Goal: Browse casually: Explore the website without a specific task or goal

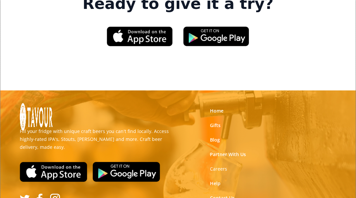
scroll to position [1092, 0]
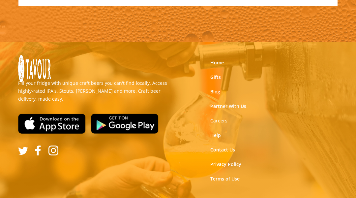
scroll to position [7332, 0]
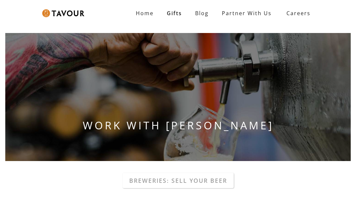
scroll to position [593, 0]
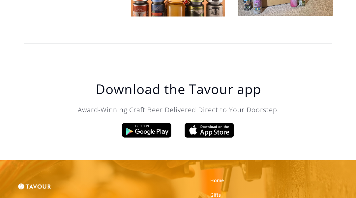
scroll to position [2530, 0]
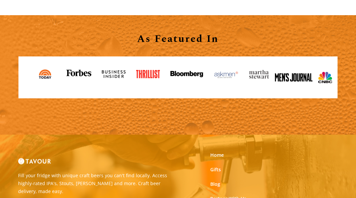
scroll to position [698, 0]
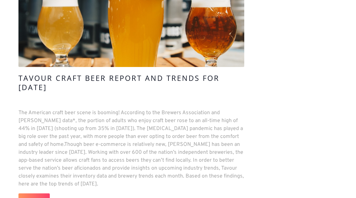
scroll to position [3952, 0]
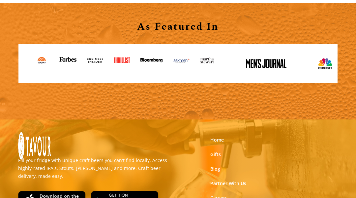
scroll to position [787, 0]
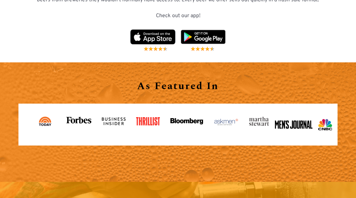
scroll to position [1140, 0]
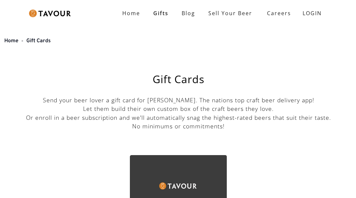
scroll to position [918, 0]
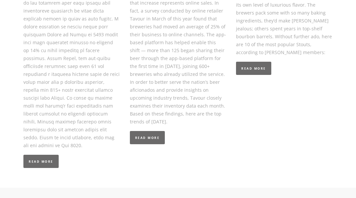
scroll to position [1539, 0]
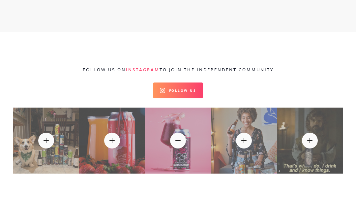
scroll to position [698, 0]
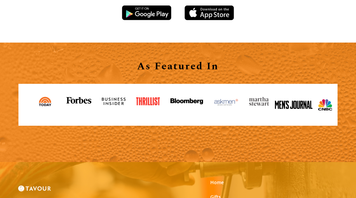
scroll to position [1098, 0]
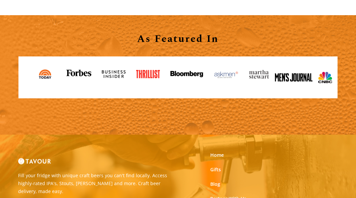
scroll to position [698, 0]
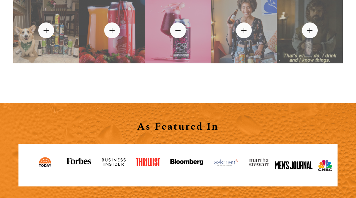
scroll to position [2532, 0]
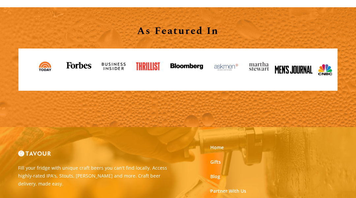
scroll to position [2239, 0]
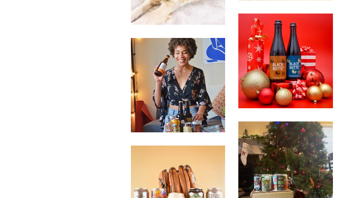
scroll to position [2002, 0]
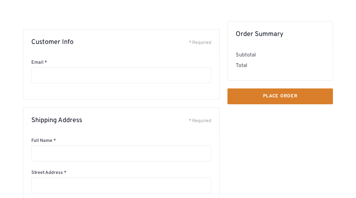
scroll to position [497, 0]
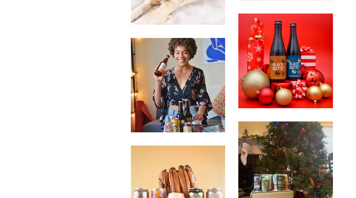
scroll to position [2002, 0]
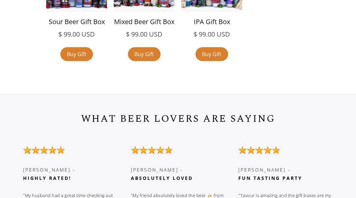
scroll to position [1581, 0]
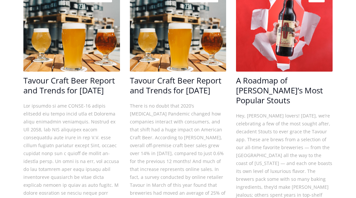
scroll to position [1778, 0]
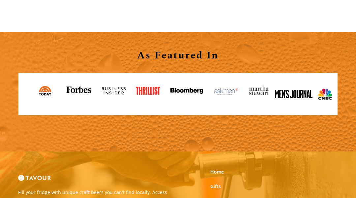
scroll to position [1481, 0]
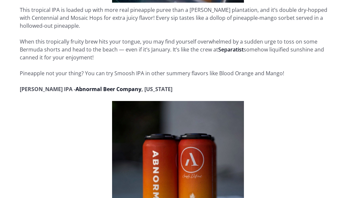
scroll to position [1186, 0]
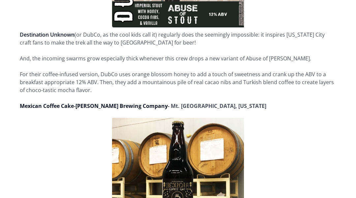
scroll to position [1383, 0]
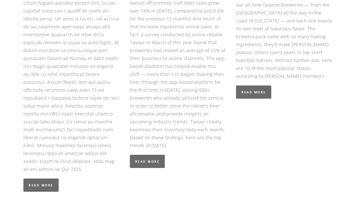
scroll to position [988, 0]
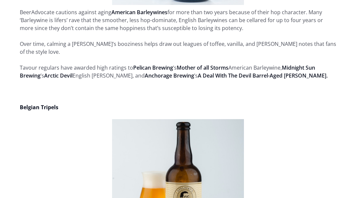
scroll to position [1383, 0]
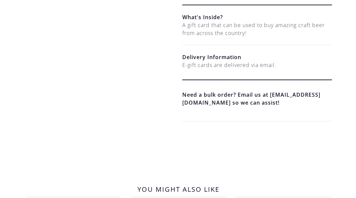
scroll to position [593, 0]
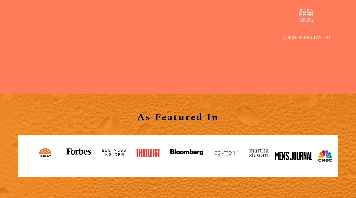
scroll to position [790, 0]
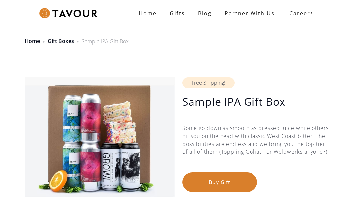
scroll to position [198, 0]
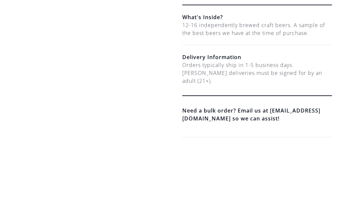
scroll to position [395, 0]
